Goal: Find specific page/section: Find specific page/section

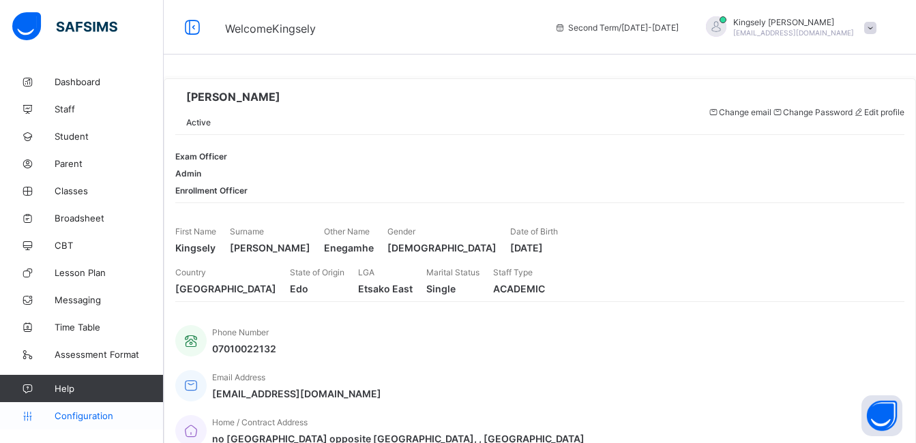
click at [102, 408] on link "Configuration" at bounding box center [81, 415] width 163 height 27
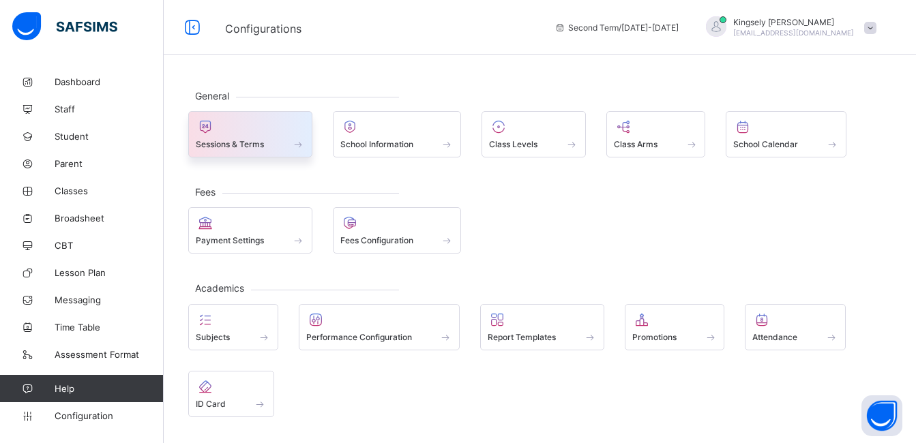
click at [299, 153] on div "Sessions & Terms" at bounding box center [250, 134] width 124 height 46
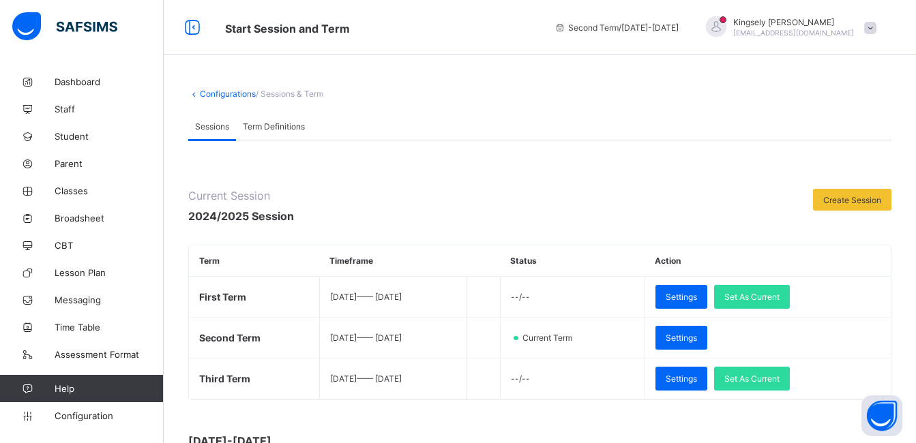
click at [567, 201] on div at bounding box center [553, 206] width 505 height 35
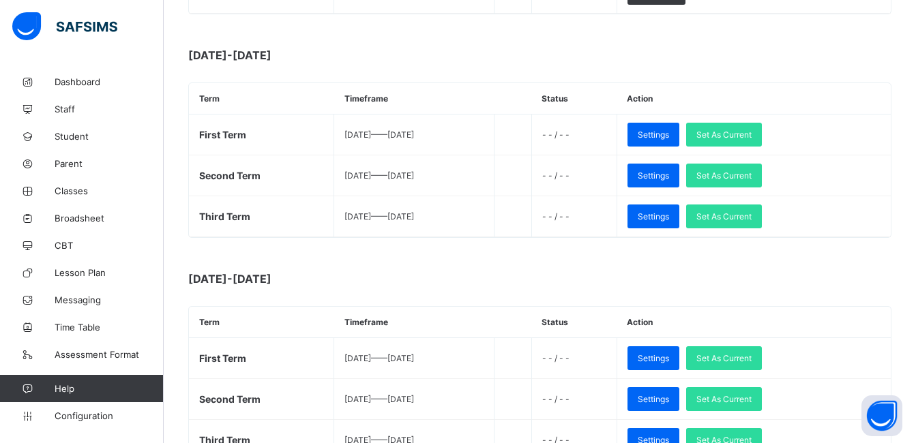
scroll to position [764, 0]
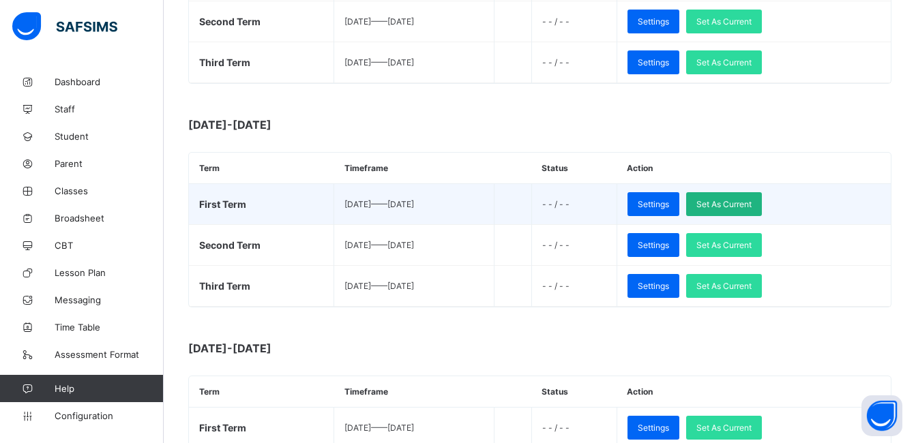
click at [743, 203] on span "Set As Current" at bounding box center [723, 204] width 55 height 10
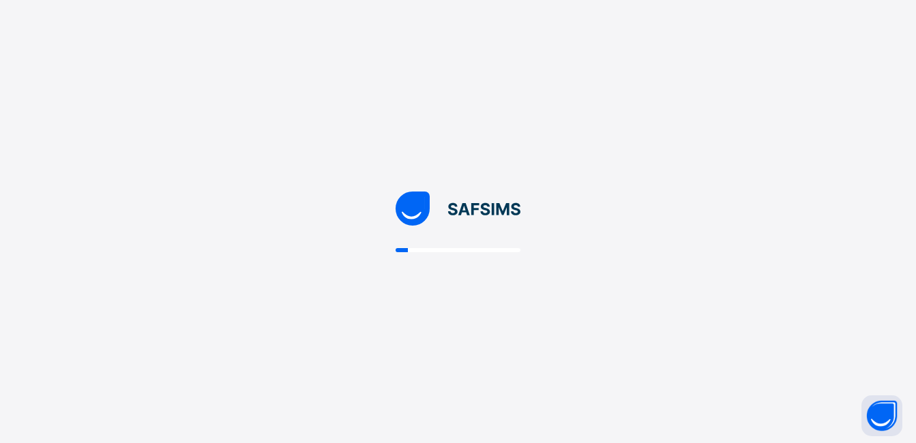
scroll to position [0, 0]
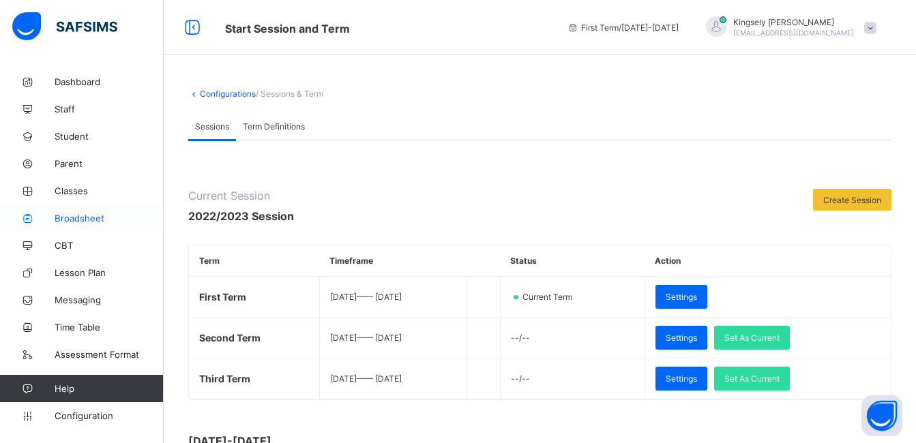
click at [76, 215] on span "Broadsheet" at bounding box center [109, 218] width 109 height 11
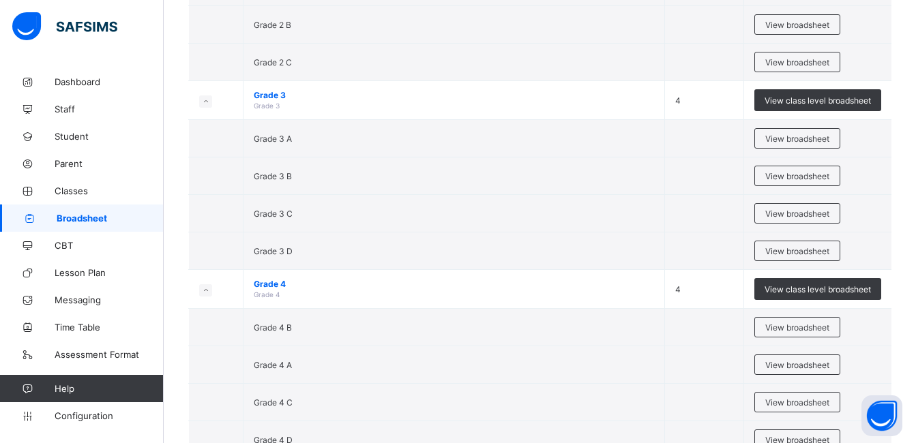
scroll to position [1227, 0]
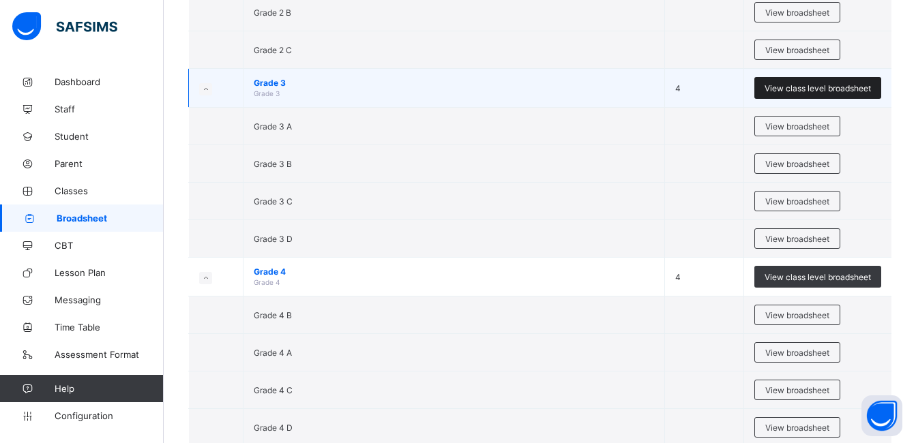
click at [802, 88] on span "View class level broadsheet" at bounding box center [817, 88] width 106 height 10
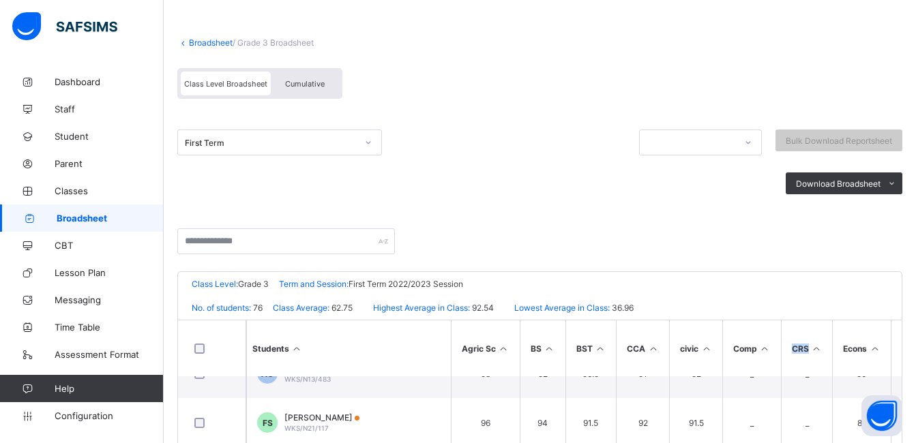
scroll to position [164, 0]
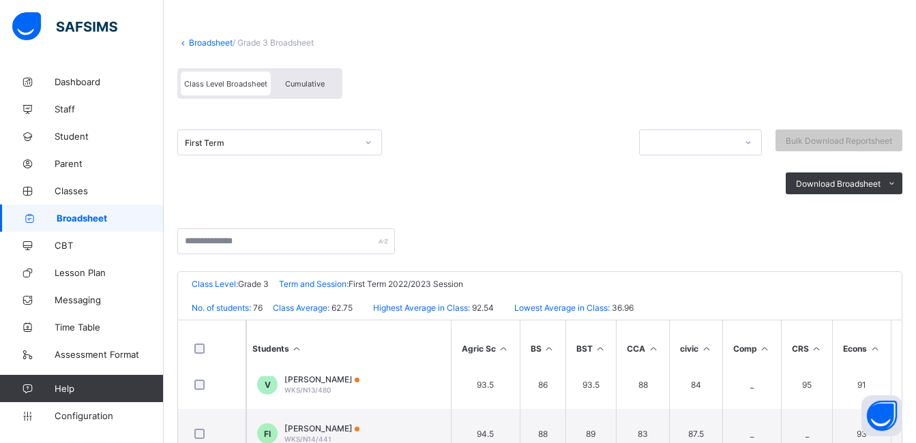
click at [573, 243] on div at bounding box center [539, 249] width 725 height 43
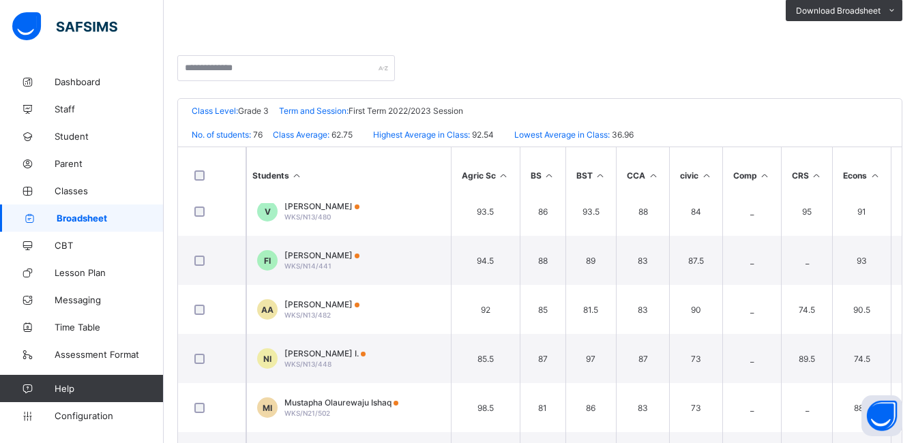
scroll to position [317, 0]
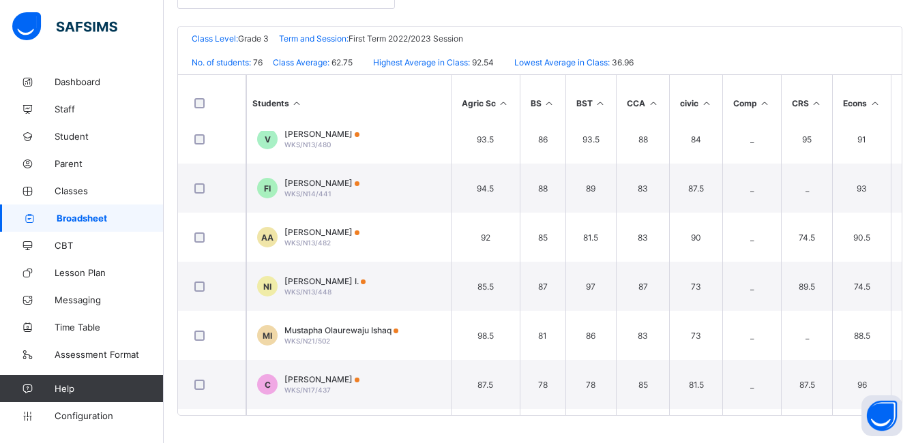
click at [619, 19] on div at bounding box center [539, 4] width 725 height 43
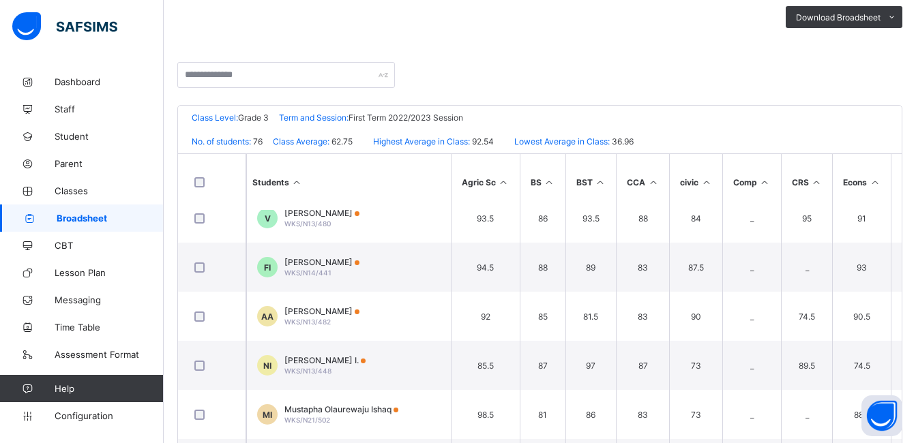
scroll to position [235, 0]
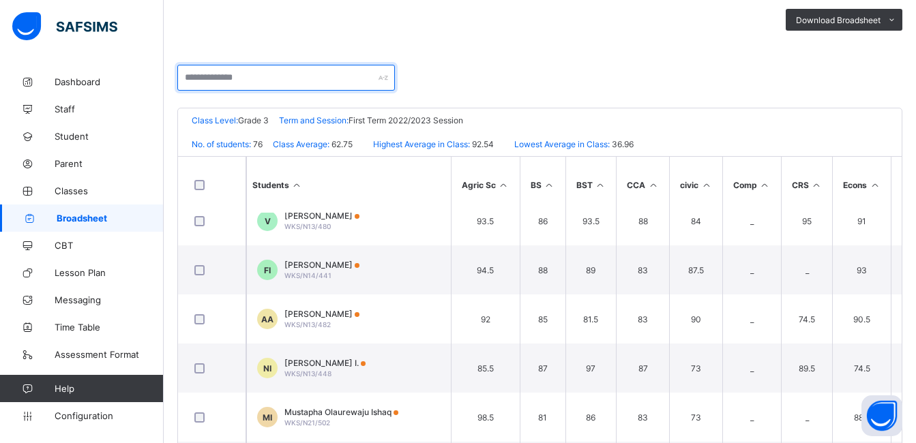
click at [257, 78] on input "text" at bounding box center [286, 78] width 218 height 26
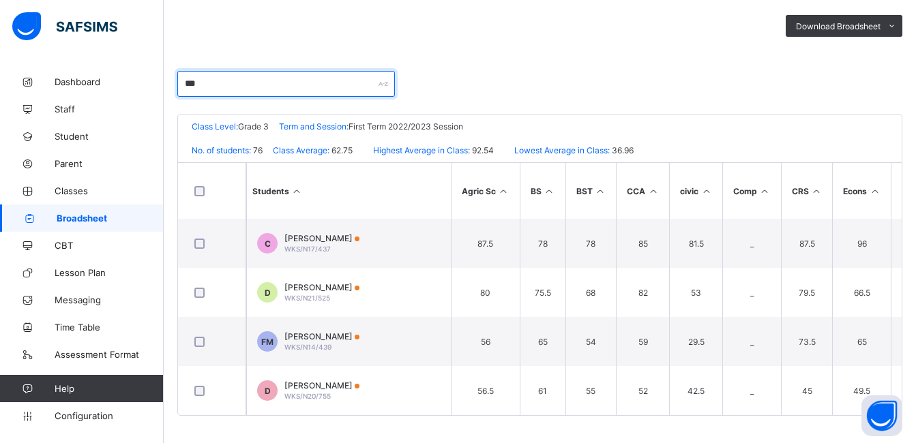
scroll to position [235, 0]
type input "***"
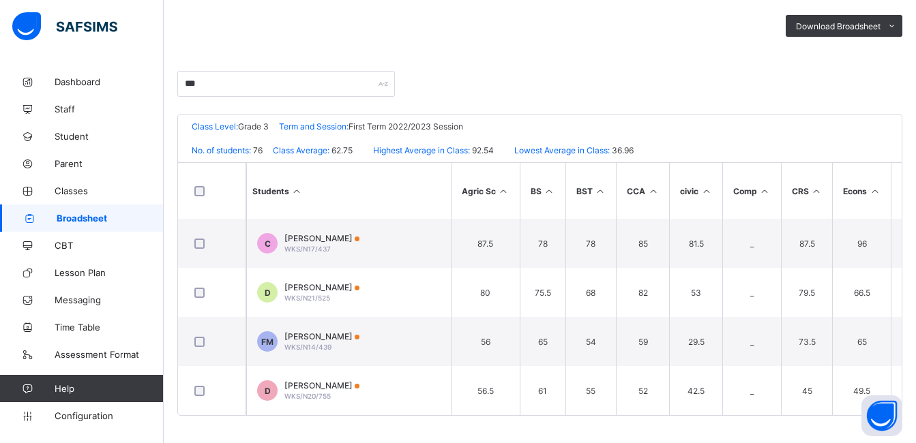
click at [253, 52] on div "First Term Bulk Download Reportsheet Download Broadsheet PDF Excel sheet" at bounding box center [539, 13] width 725 height 116
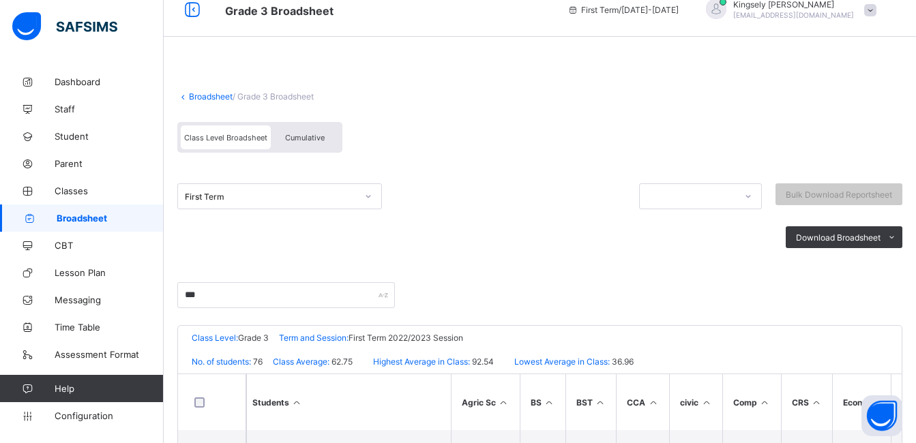
scroll to position [16, 0]
click at [208, 95] on link "Broadsheet" at bounding box center [211, 98] width 44 height 10
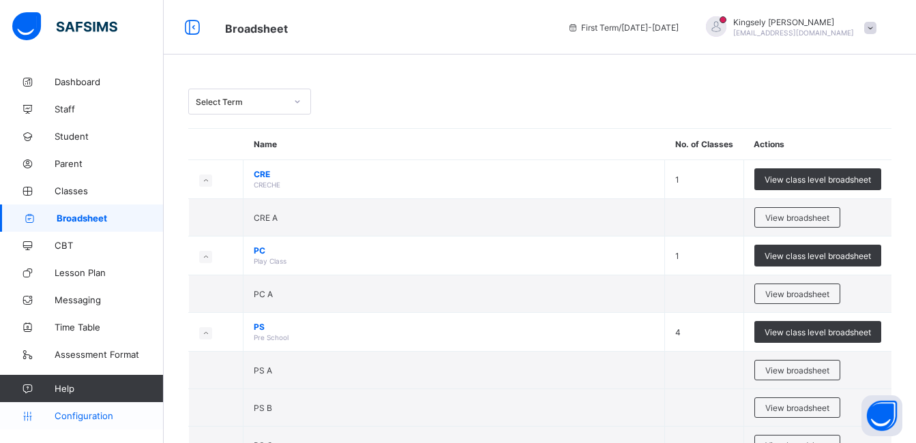
click at [68, 408] on link "Configuration" at bounding box center [81, 415] width 163 height 27
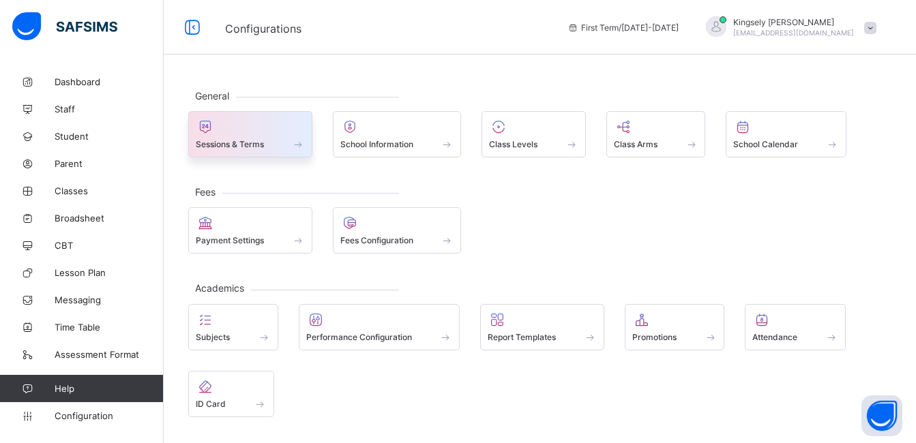
click at [299, 143] on span at bounding box center [298, 144] width 14 height 12
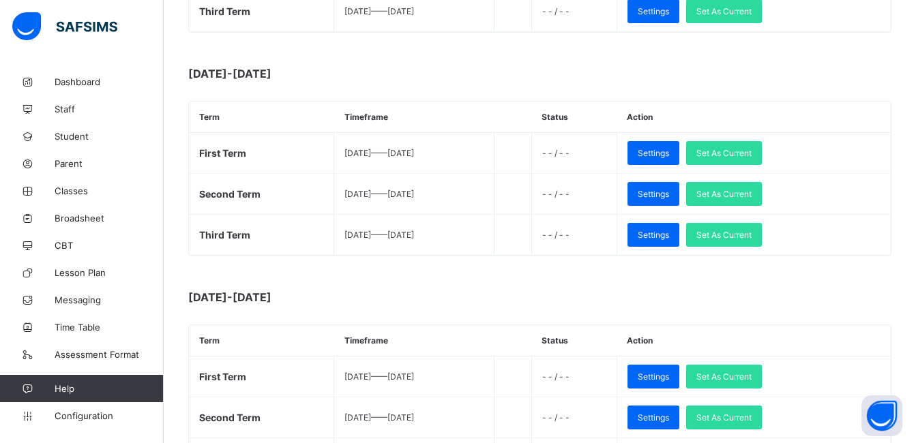
scroll to position [818, 0]
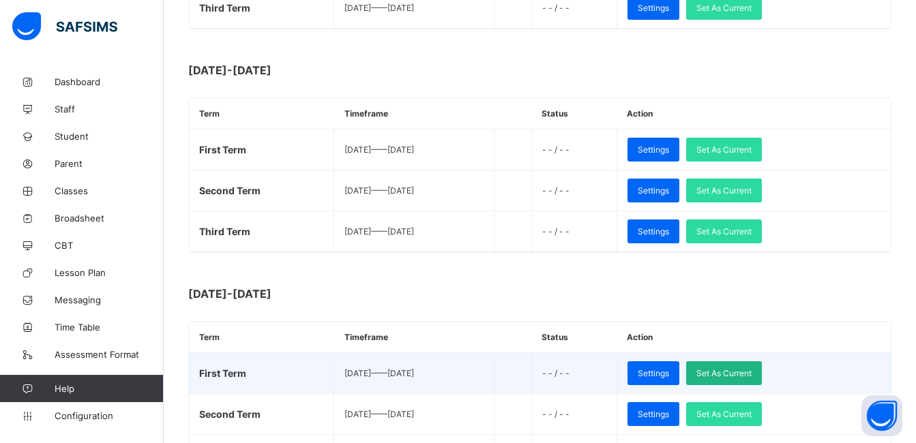
click at [745, 377] on span "Set As Current" at bounding box center [723, 373] width 55 height 10
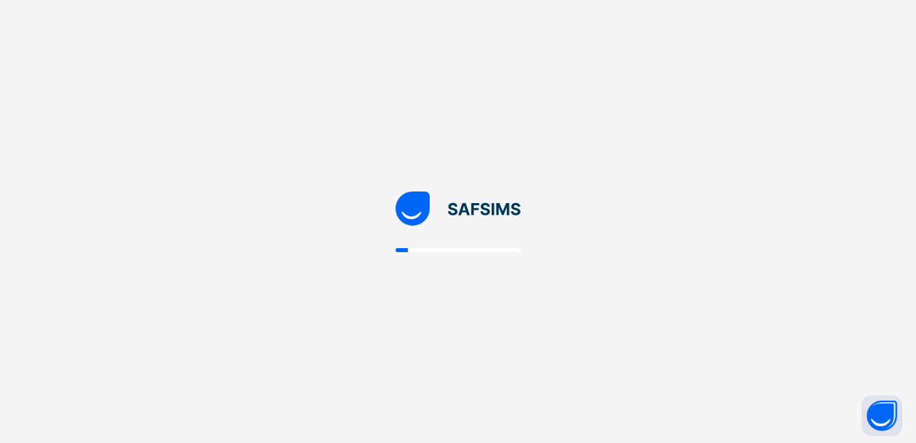
scroll to position [0, 0]
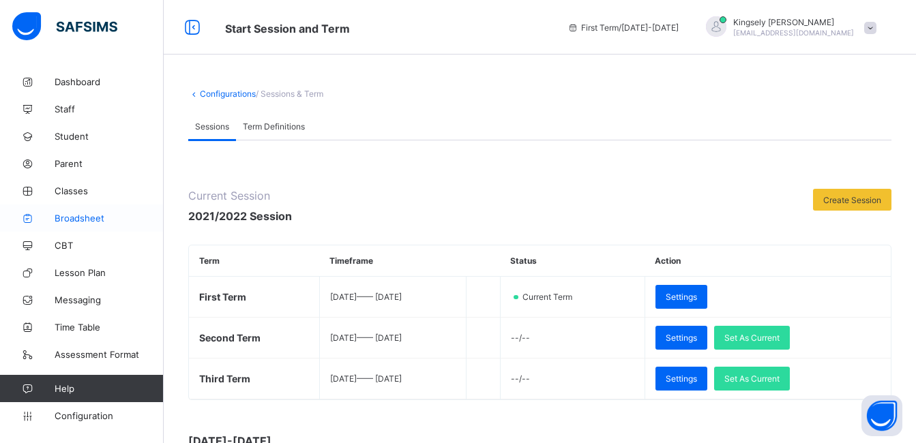
click at [82, 214] on span "Broadsheet" at bounding box center [109, 218] width 109 height 11
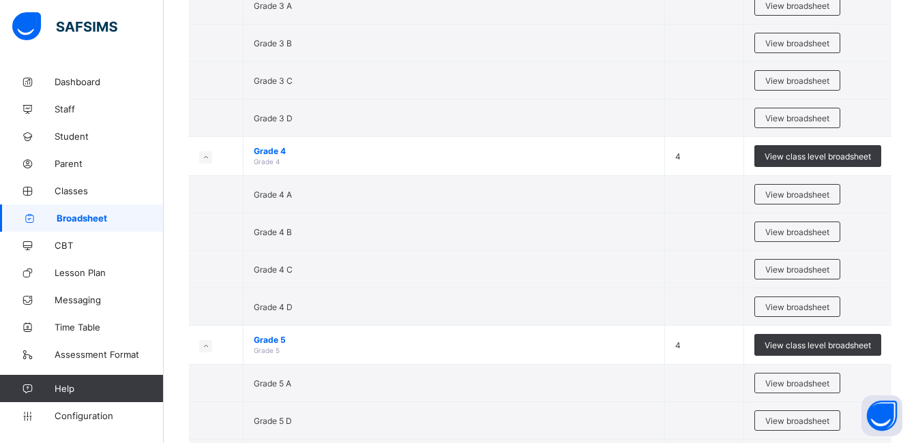
scroll to position [1282, 0]
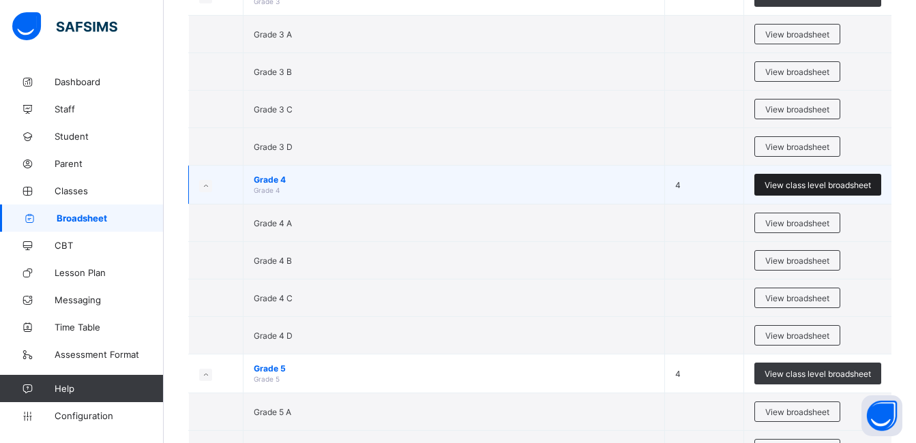
click at [809, 185] on span "View class level broadsheet" at bounding box center [817, 185] width 106 height 10
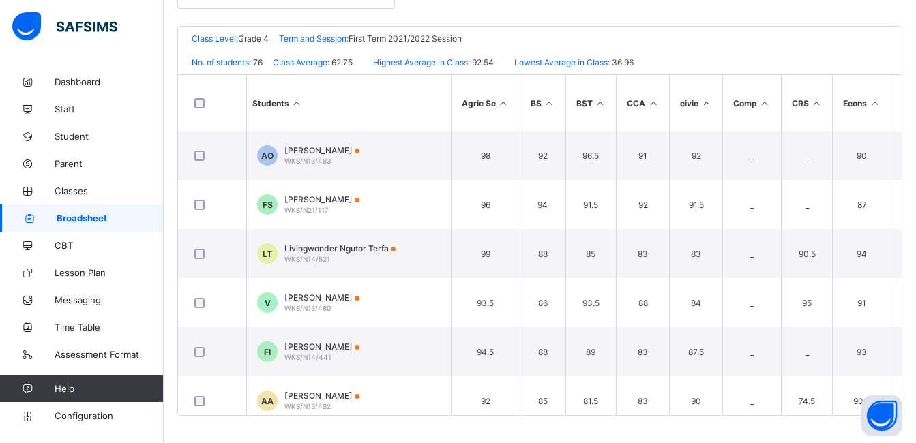
scroll to position [317, 0]
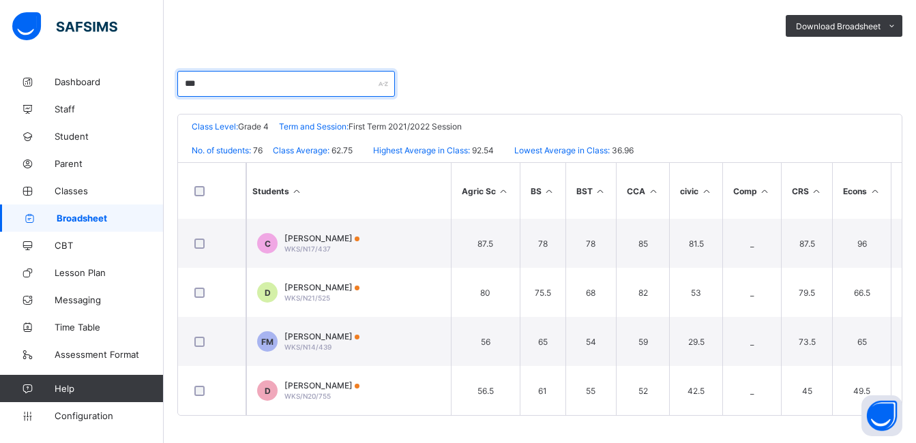
scroll to position [235, 0]
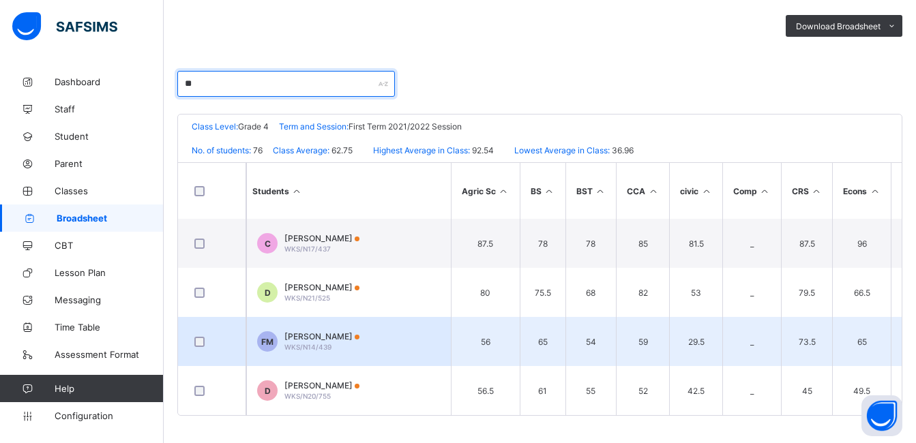
type input "*"
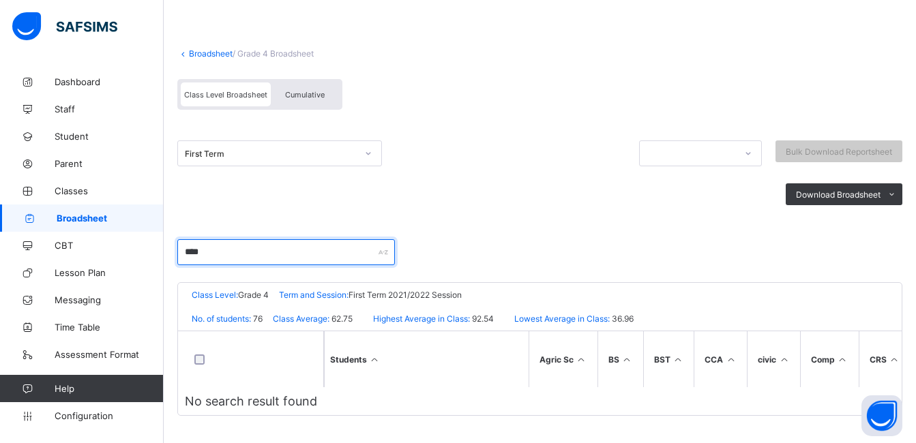
scroll to position [66, 0]
click at [234, 251] on input "*******" at bounding box center [286, 252] width 218 height 26
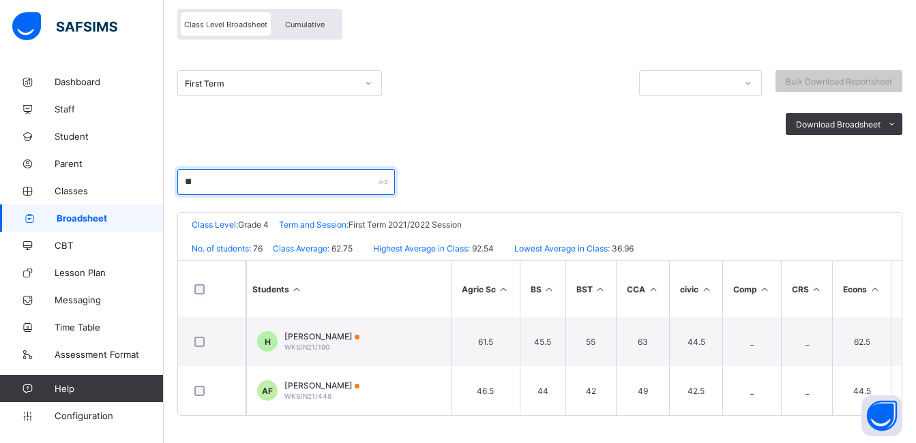
type input "*"
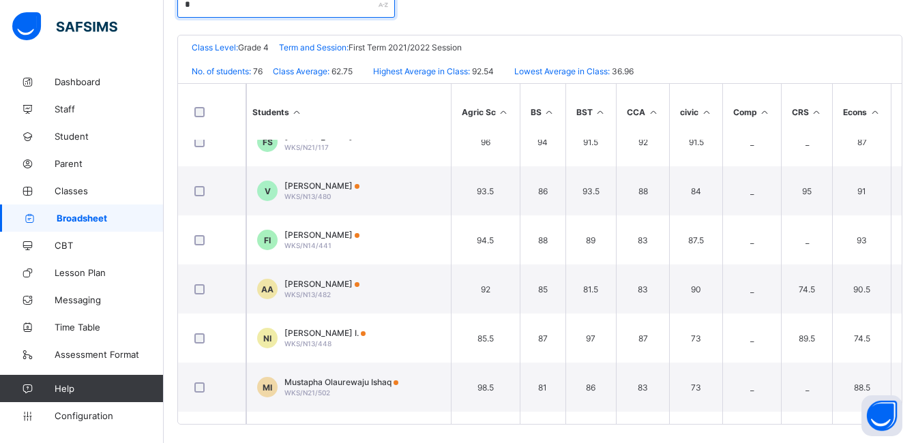
scroll to position [0, 0]
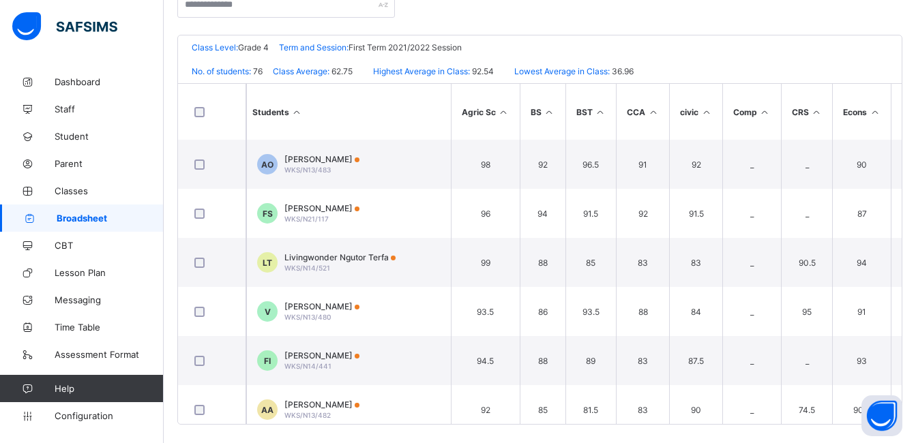
click at [850, 61] on div "No. of students: 76 Class Average: 62.75 Highest Average in Class: 92.54 Lowest…" at bounding box center [540, 71] width 724 height 24
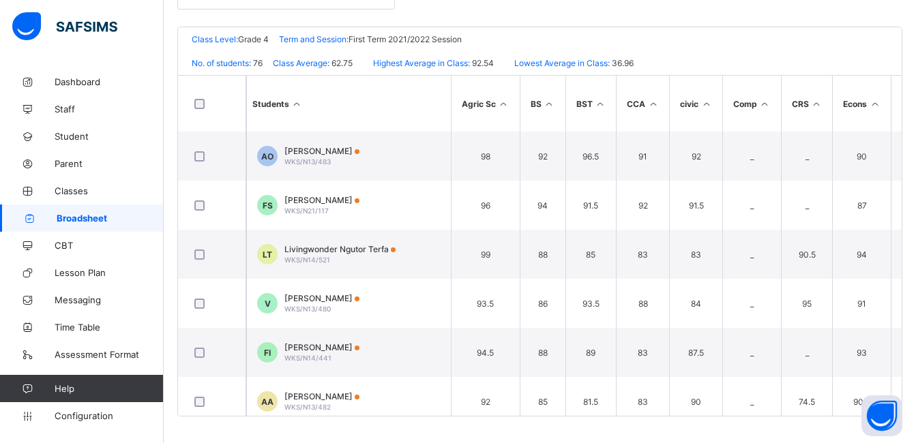
scroll to position [317, 0]
click at [805, 70] on div "No. of students: 76 Class Average: 62.75 Highest Average in Class: 92.54 Lowest…" at bounding box center [540, 62] width 724 height 24
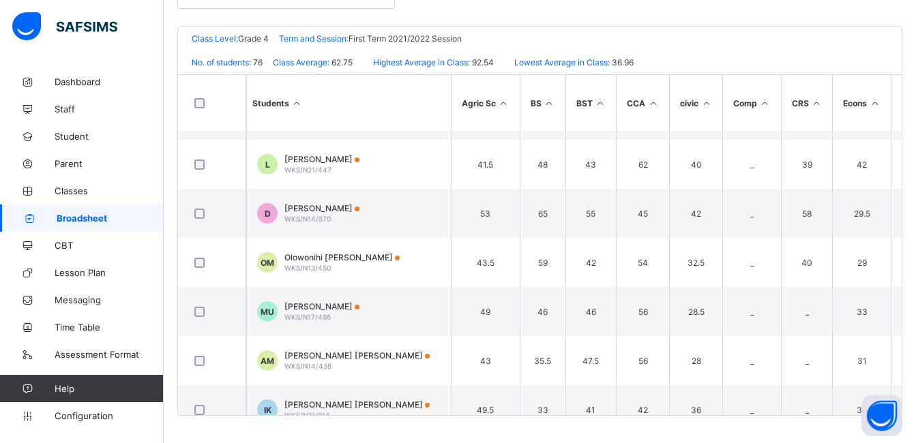
scroll to position [3306, 0]
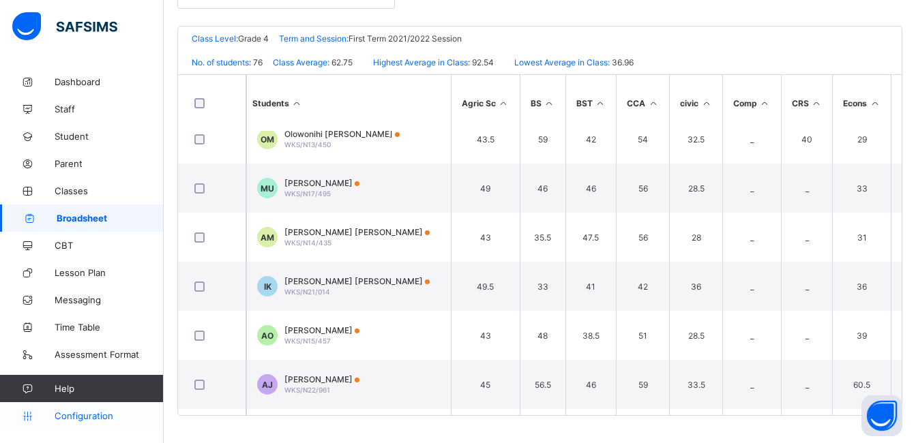
click at [87, 415] on span "Configuration" at bounding box center [109, 416] width 108 height 11
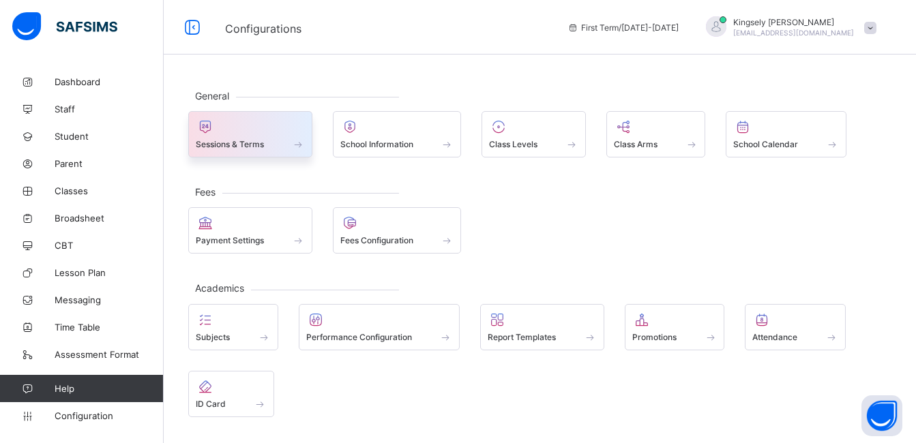
click at [298, 147] on span at bounding box center [298, 144] width 14 height 12
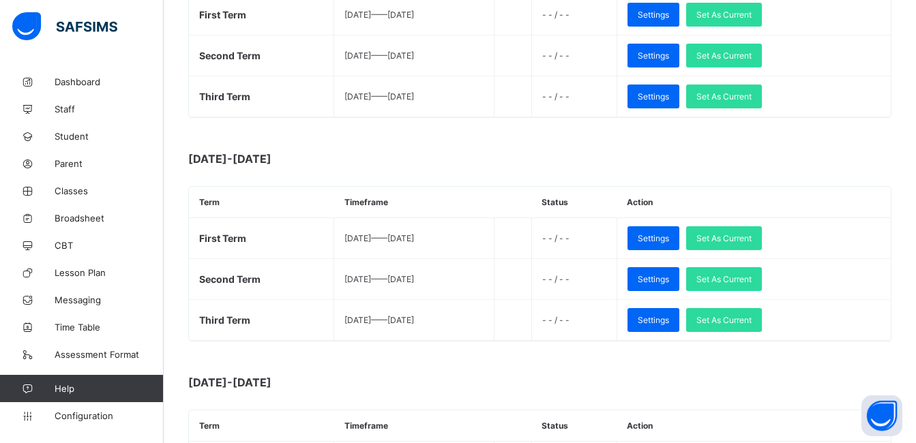
scroll to position [955, 0]
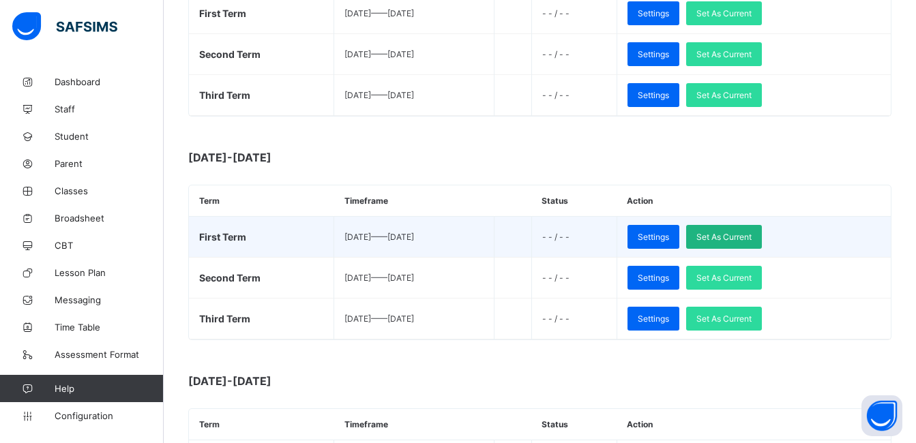
click at [752, 239] on span "Set As Current" at bounding box center [723, 237] width 55 height 10
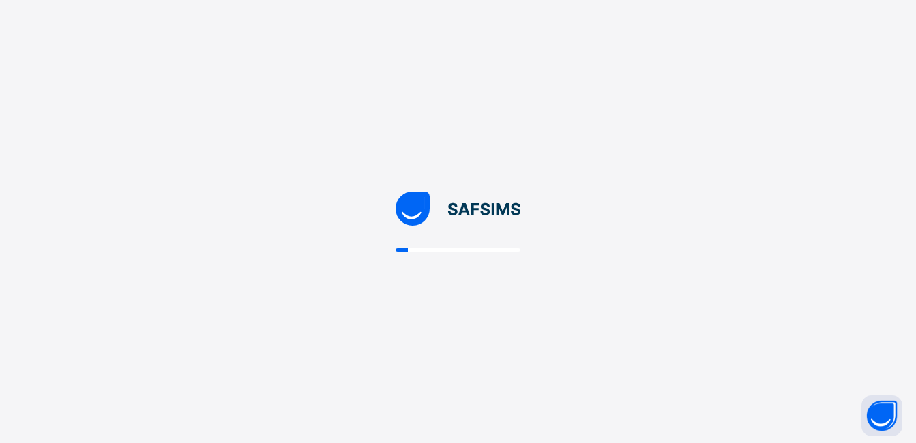
scroll to position [0, 0]
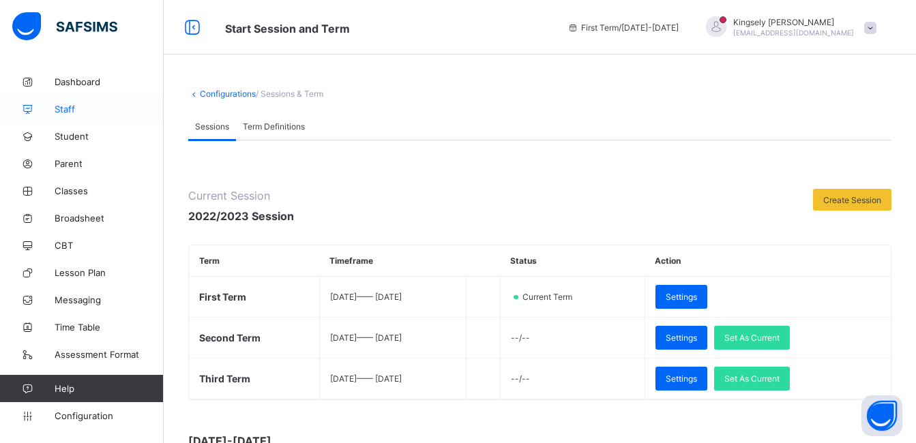
click at [77, 112] on span "Staff" at bounding box center [109, 109] width 109 height 11
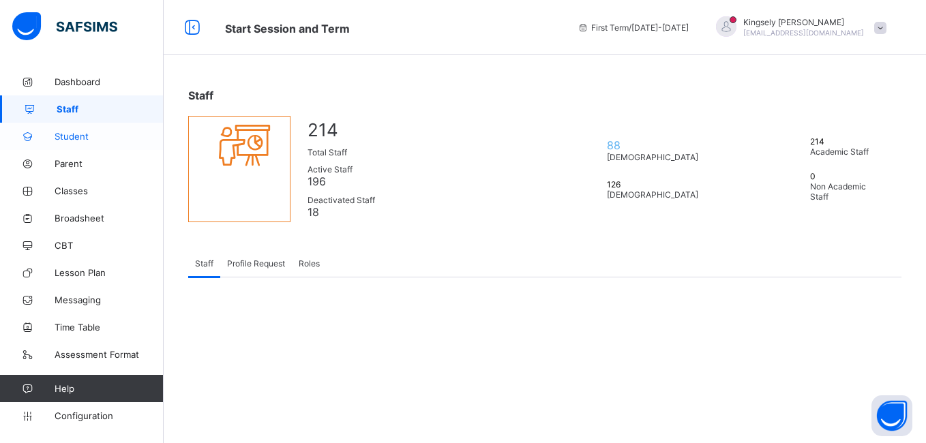
click at [78, 138] on span "Student" at bounding box center [109, 136] width 109 height 11
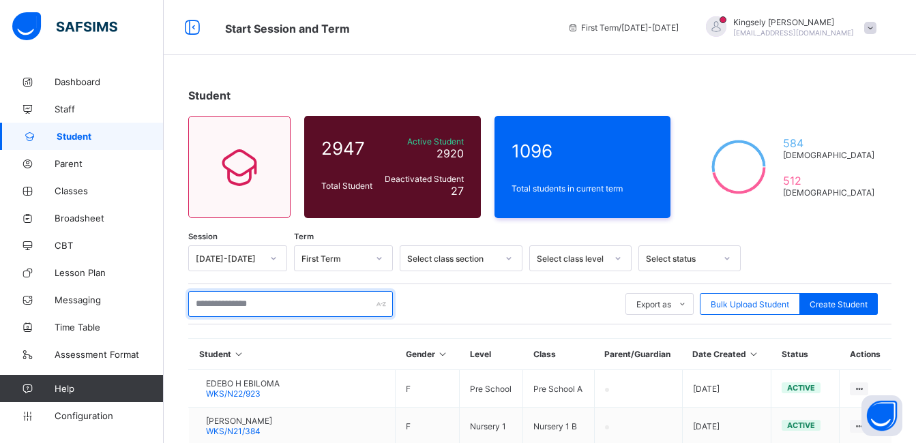
click at [216, 308] on input "text" at bounding box center [290, 304] width 205 height 26
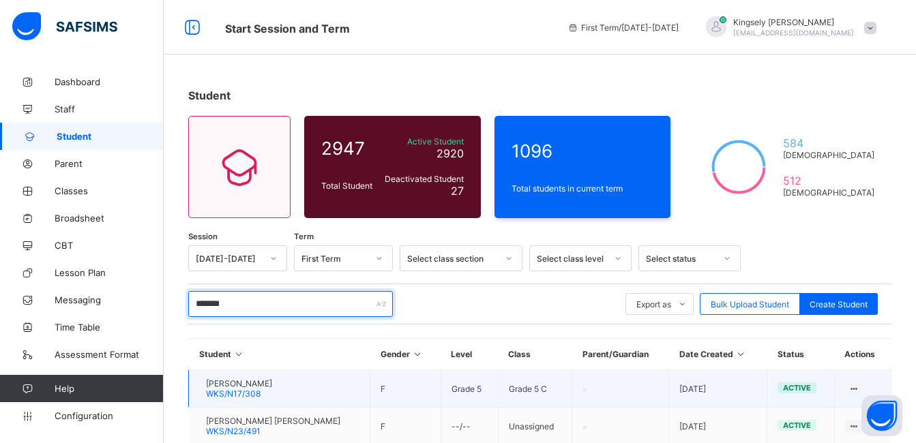
type input "*******"
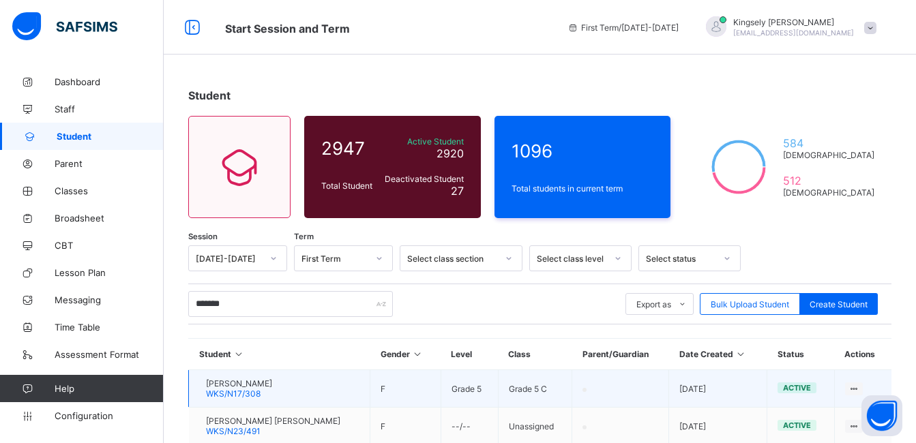
click at [272, 380] on span "[PERSON_NAME]" at bounding box center [239, 383] width 66 height 10
